Goal: Use online tool/utility: Utilize a website feature to perform a specific function

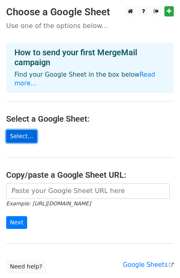
click at [25, 130] on link "Select..." at bounding box center [21, 136] width 31 height 13
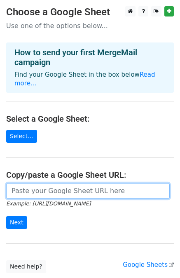
click at [53, 186] on input "url" at bounding box center [88, 191] width 164 height 16
paste input "https://docs.google.com/spreadsheets/d/1c5x0rxmg8sBMdmEDo2dyFtfHrjnH627Q/edit?u…"
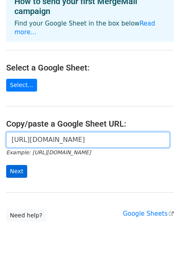
type input "https://docs.google.com/spreadsheets/d/1c5x0rxmg8sBMdmEDo2dyFtfHrjnH627Q/edit?u…"
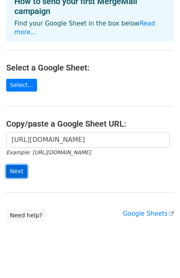
click at [20, 165] on input "Next" at bounding box center [16, 171] width 21 height 13
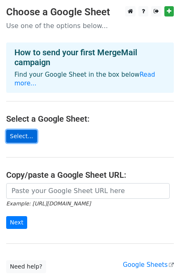
click at [26, 130] on link "Select..." at bounding box center [21, 136] width 31 height 13
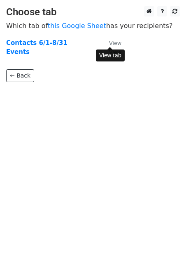
click at [114, 42] on small "View" at bounding box center [115, 43] width 12 height 6
